Goal: Task Accomplishment & Management: Manage account settings

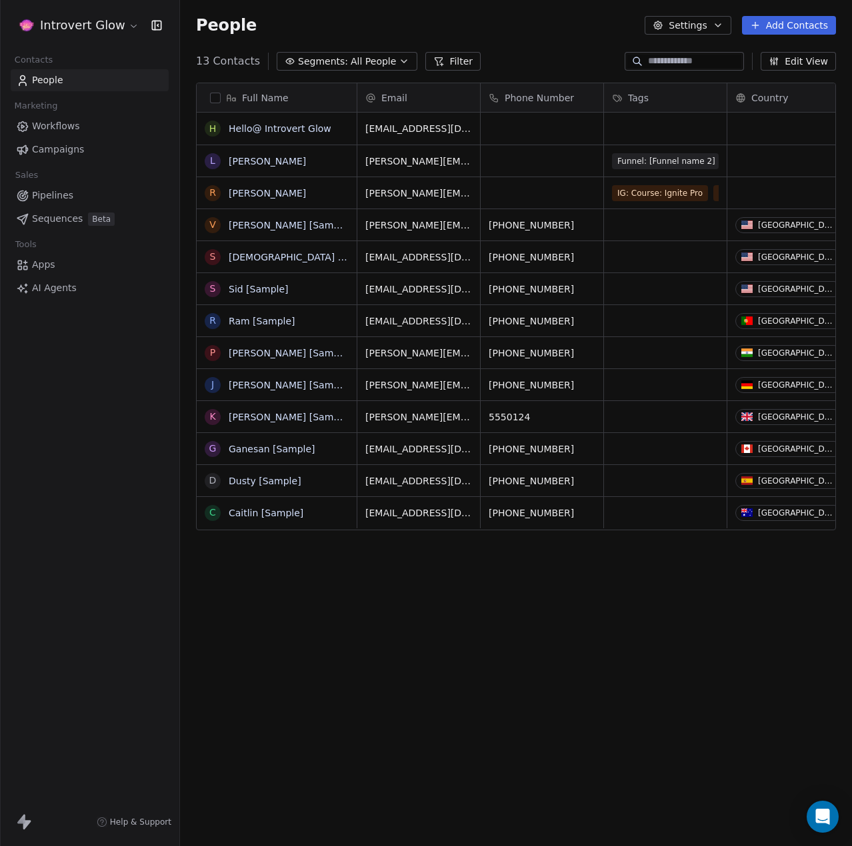
scroll to position [734, 662]
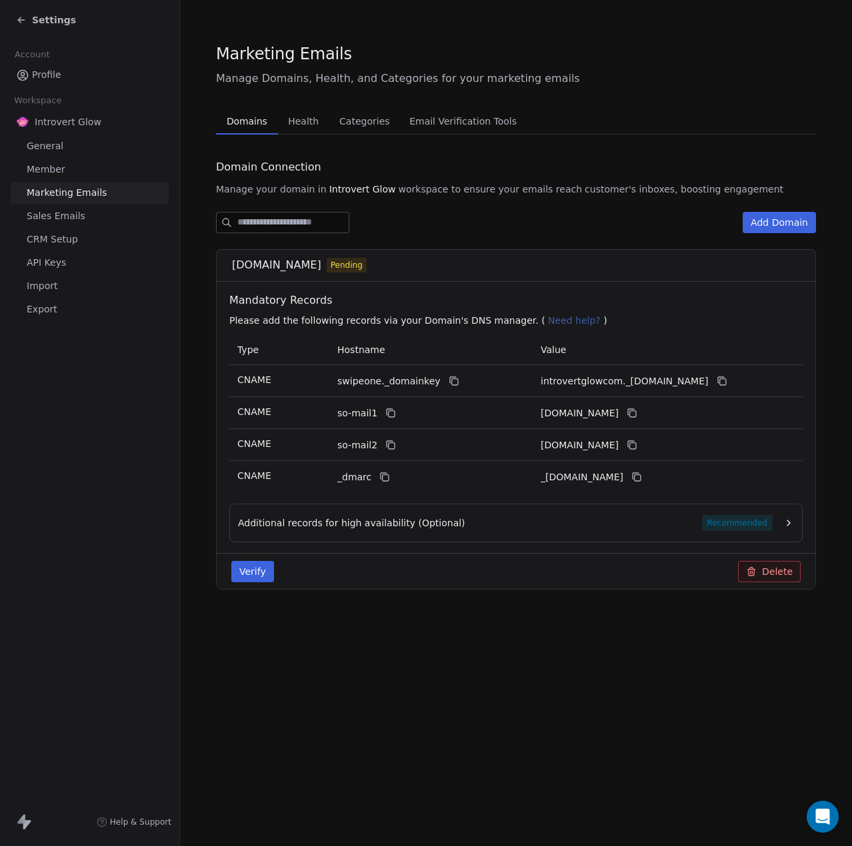
click at [786, 521] on icon "button" at bounding box center [788, 523] width 11 height 11
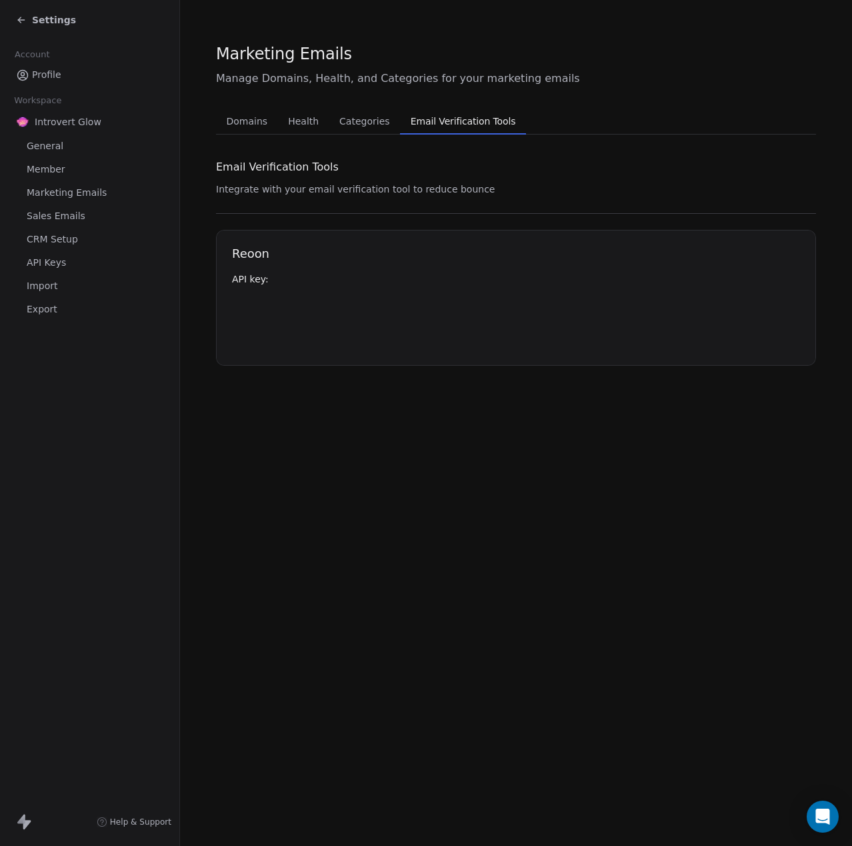
click at [440, 110] on button "Email Verification Tools Email Verification Tools" at bounding box center [463, 121] width 127 height 27
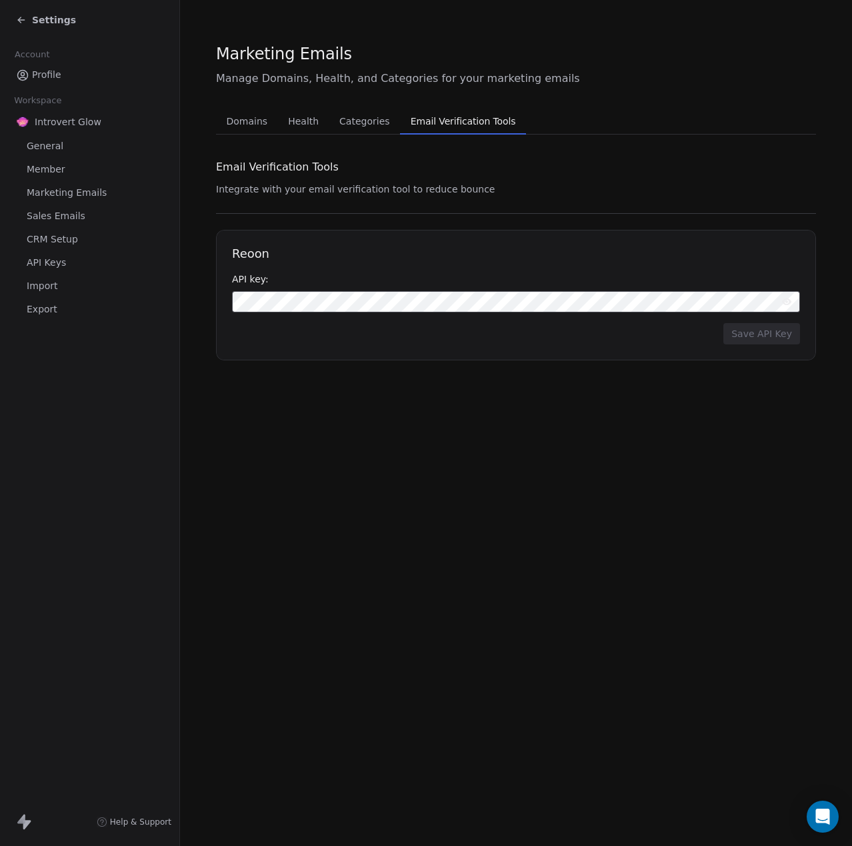
click at [353, 125] on span "Categories" at bounding box center [364, 121] width 61 height 19
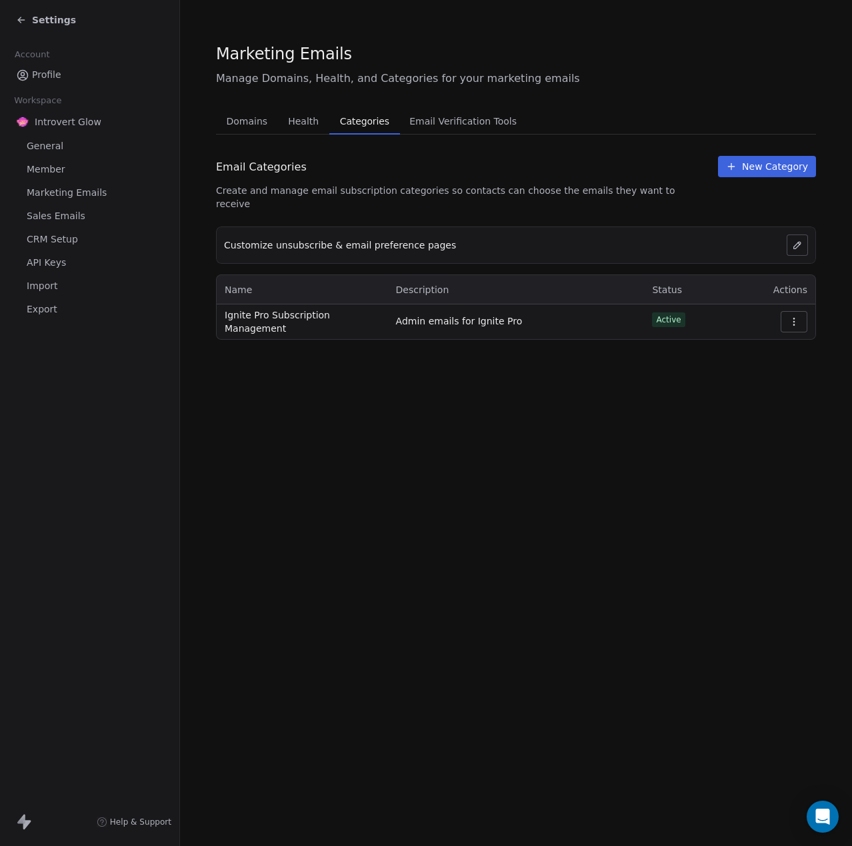
drag, startPoint x: 353, startPoint y: 125, endPoint x: 294, endPoint y: 120, distance: 59.5
click at [294, 120] on span "Health" at bounding box center [303, 121] width 41 height 19
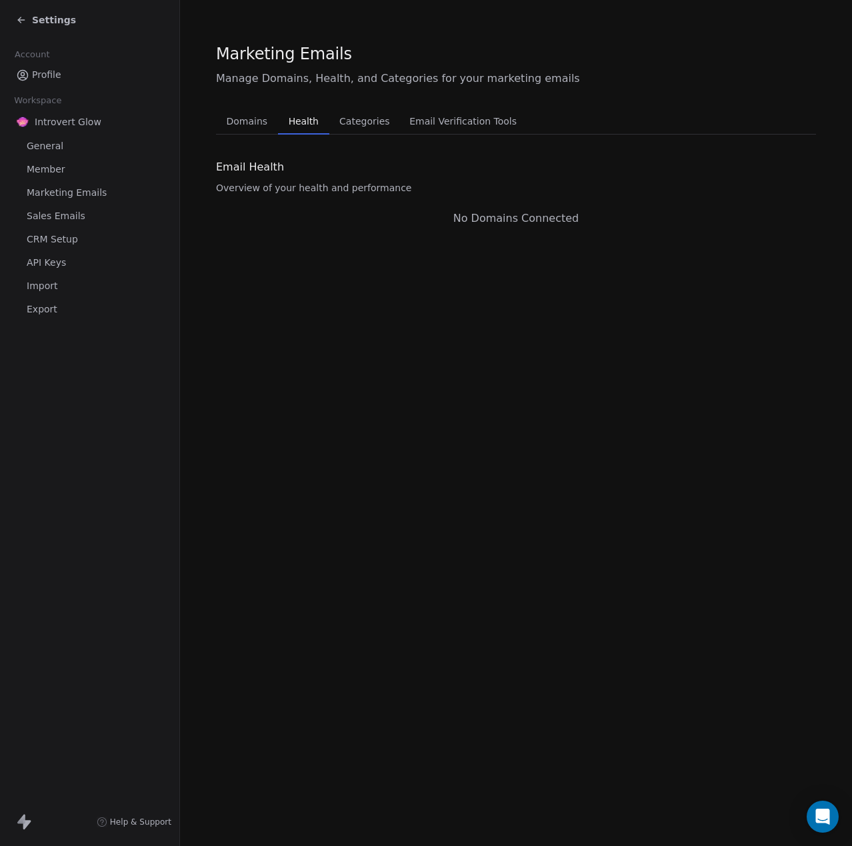
click at [257, 130] on span "Domains" at bounding box center [247, 121] width 52 height 19
